Goal: Transaction & Acquisition: Purchase product/service

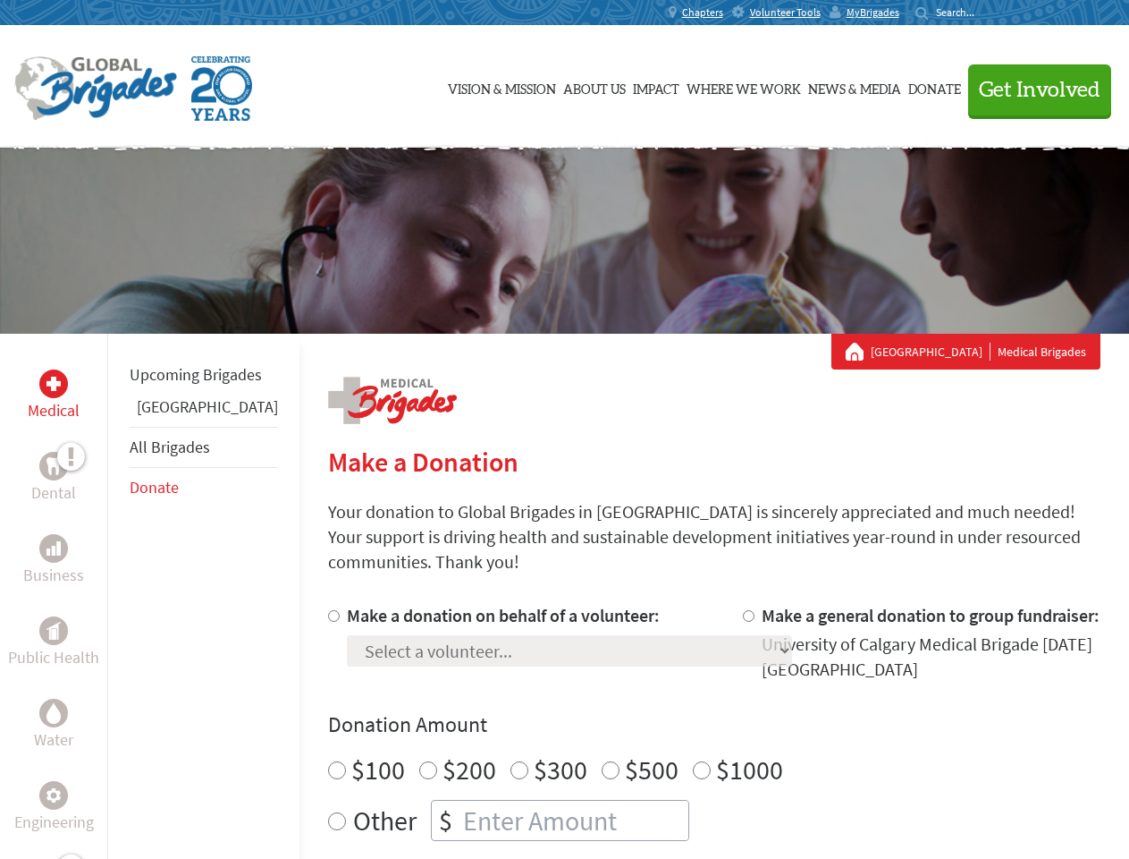
click at [987, 13] on div "Search for:" at bounding box center [952, 12] width 72 height 14
click at [1032, 89] on span "Get Involved" at bounding box center [1040, 90] width 122 height 21
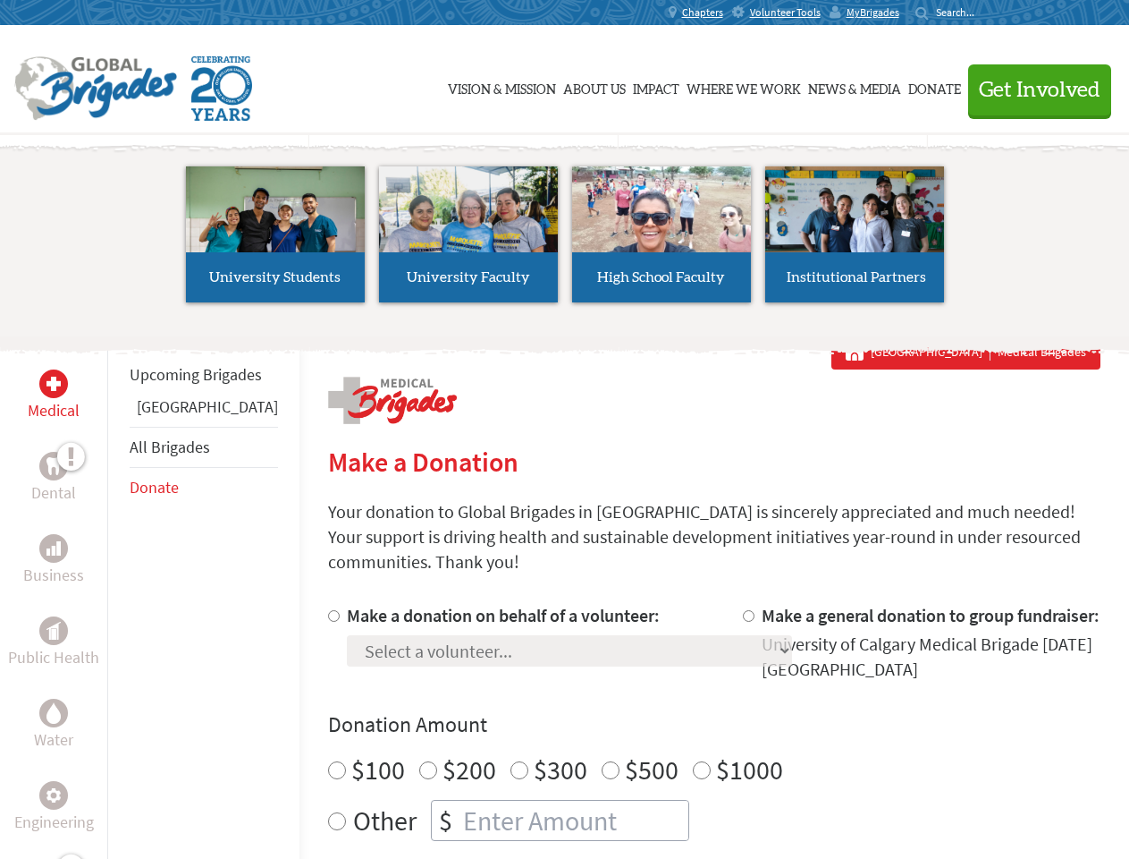
click at [565, 241] on li "High School Faculty" at bounding box center [661, 234] width 193 height 165
click at [118, 596] on div "Upcoming Brigades Panama All Brigades Donate" at bounding box center [203, 763] width 192 height 859
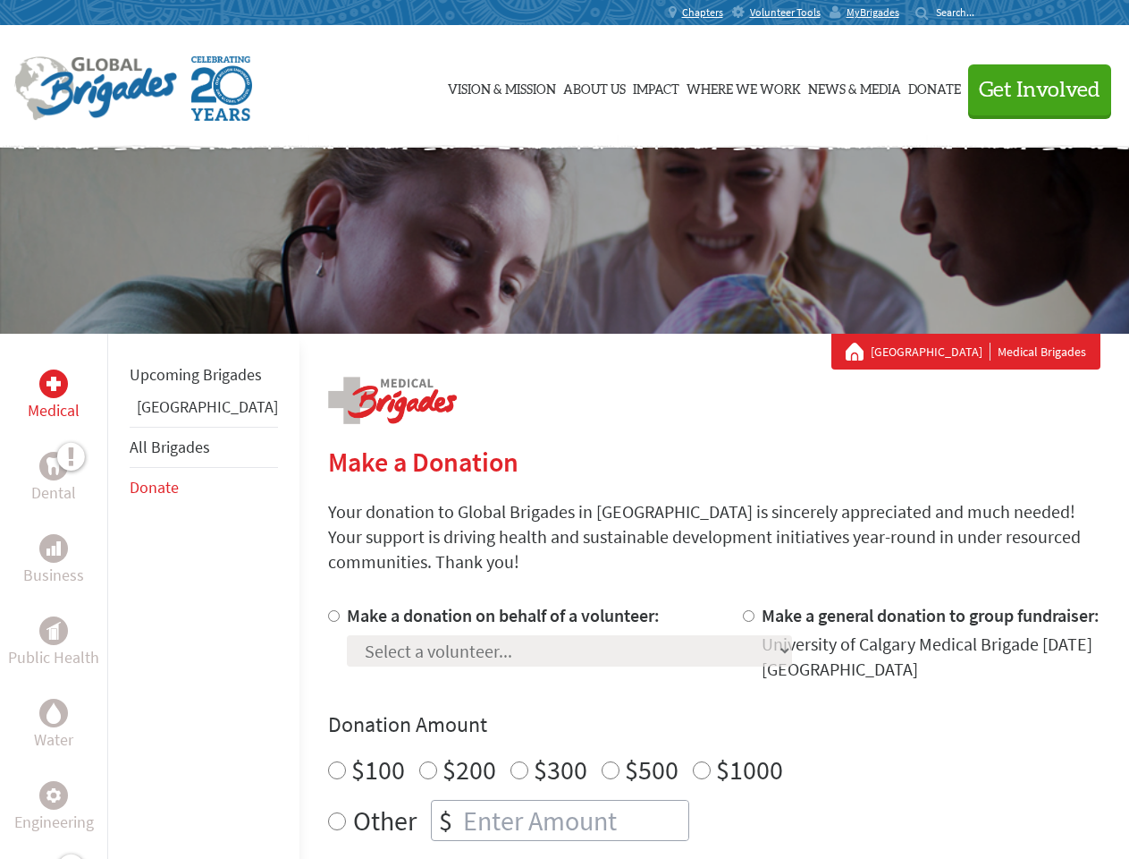
click at [683, 718] on div "Donation Amount $100 $200 $300 $500 $1000 Other $" at bounding box center [714, 775] width 773 height 131
click at [328, 610] on input "Make a donation on behalf of a volunteer:" at bounding box center [334, 616] width 12 height 12
radio input "true"
click at [743, 610] on input "Make a general donation to group fundraiser:" at bounding box center [749, 616] width 12 height 12
radio input "true"
